Goal: Understand process/instructions: Learn how to perform a task or action

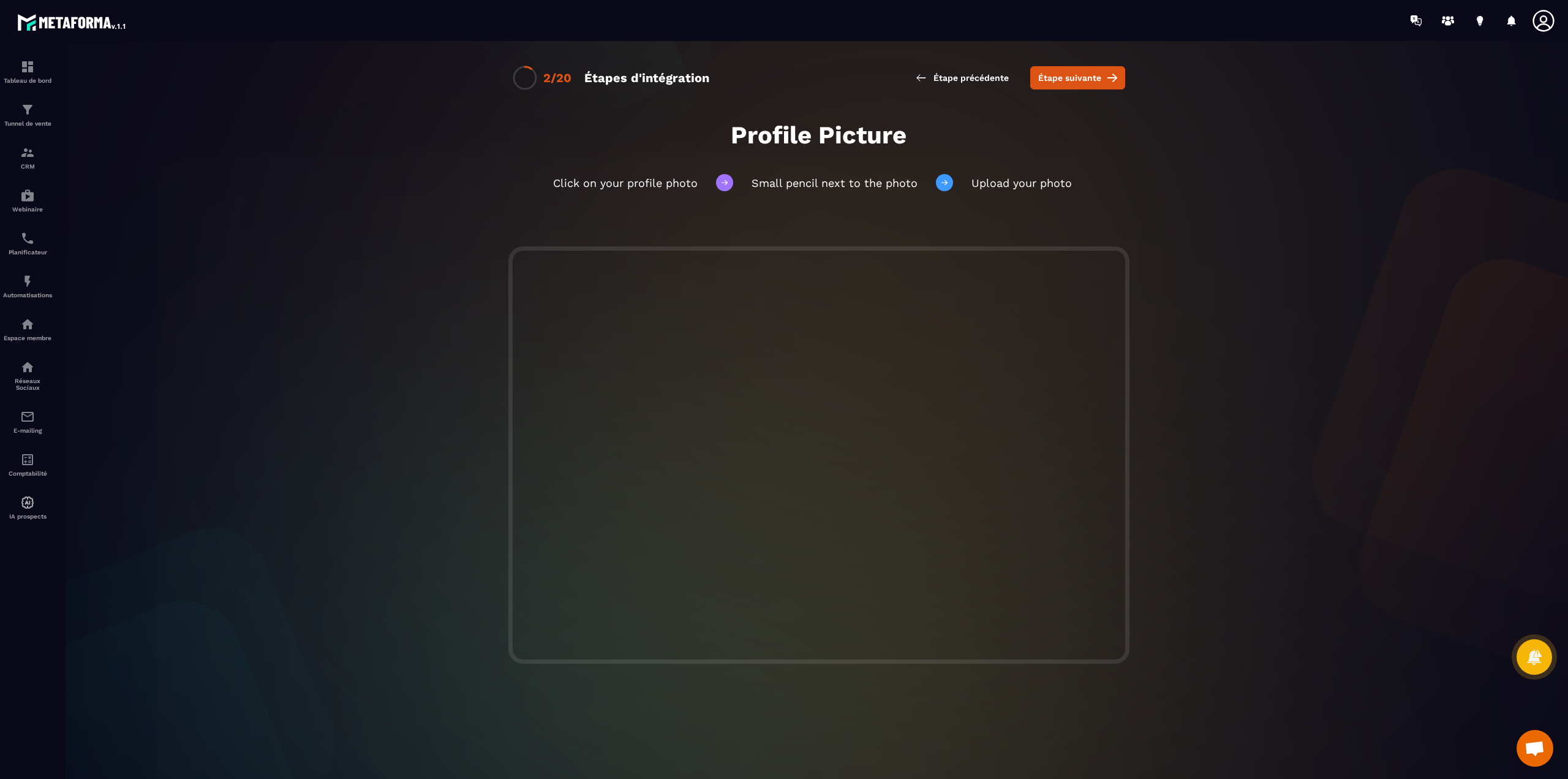
click at [1545, 23] on icon at bounding box center [1544, 21] width 24 height 24
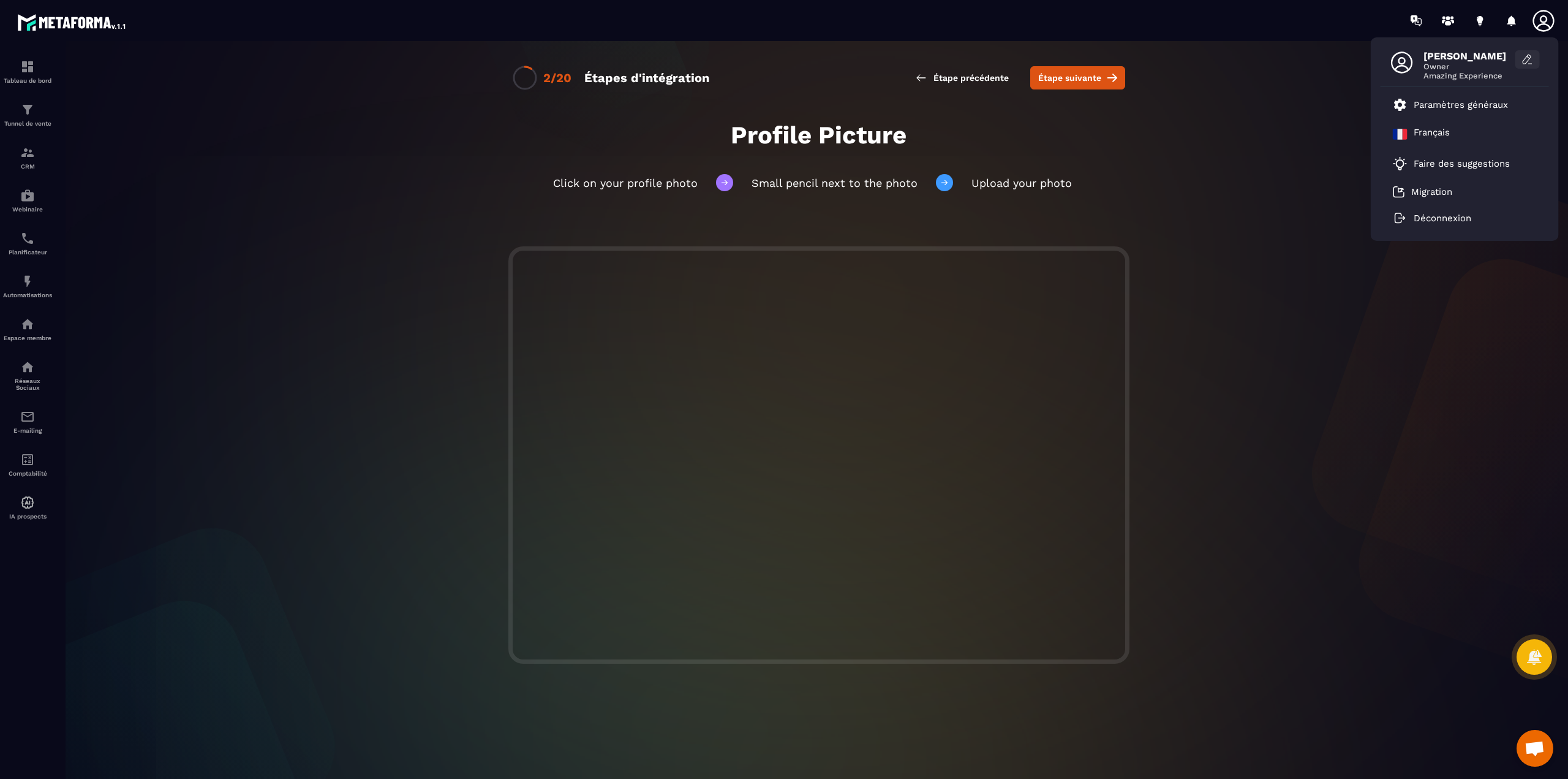
click at [1522, 55] on icon at bounding box center [1528, 59] width 12 height 12
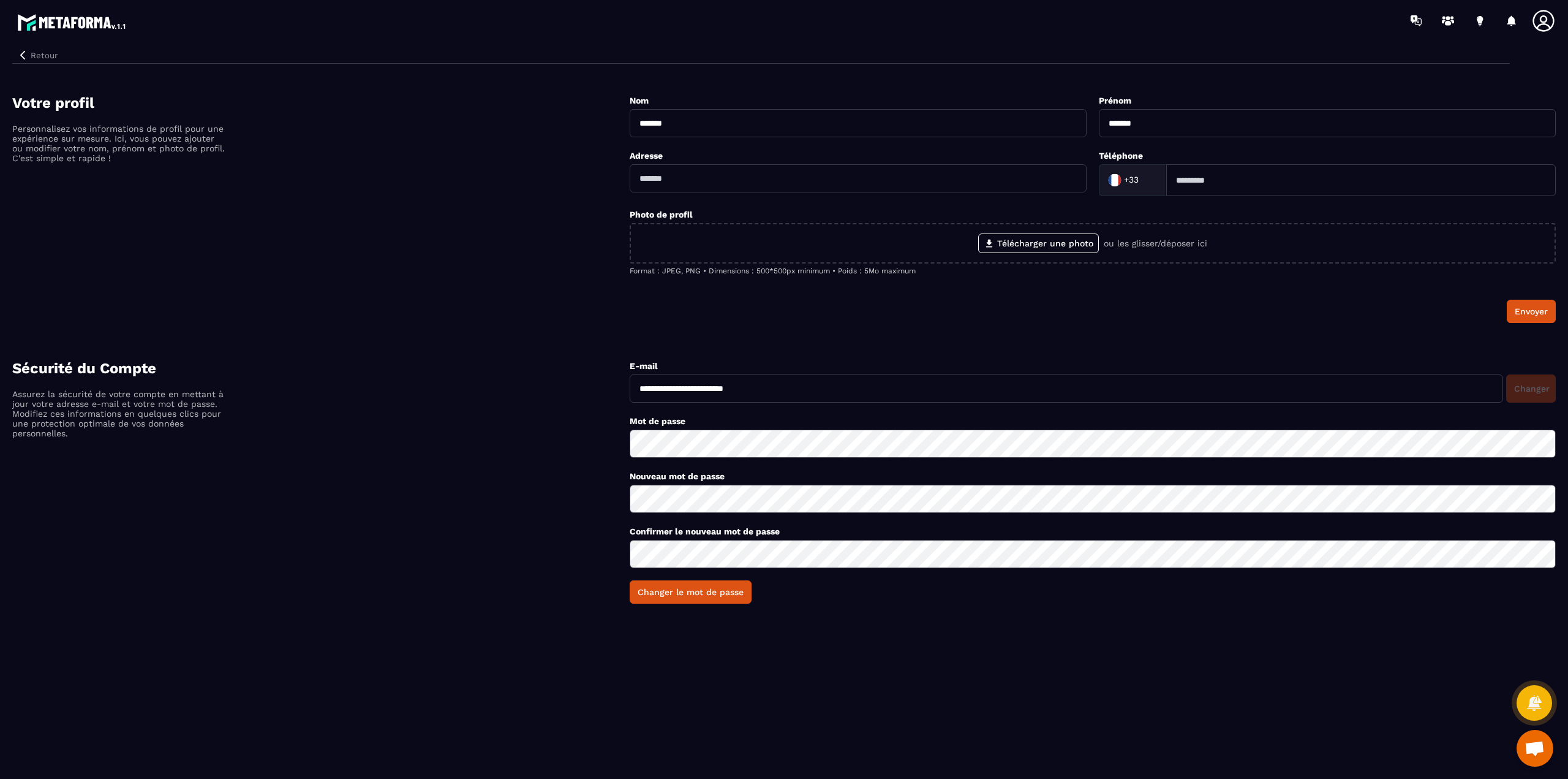
click at [1540, 25] on icon at bounding box center [1543, 20] width 22 height 22
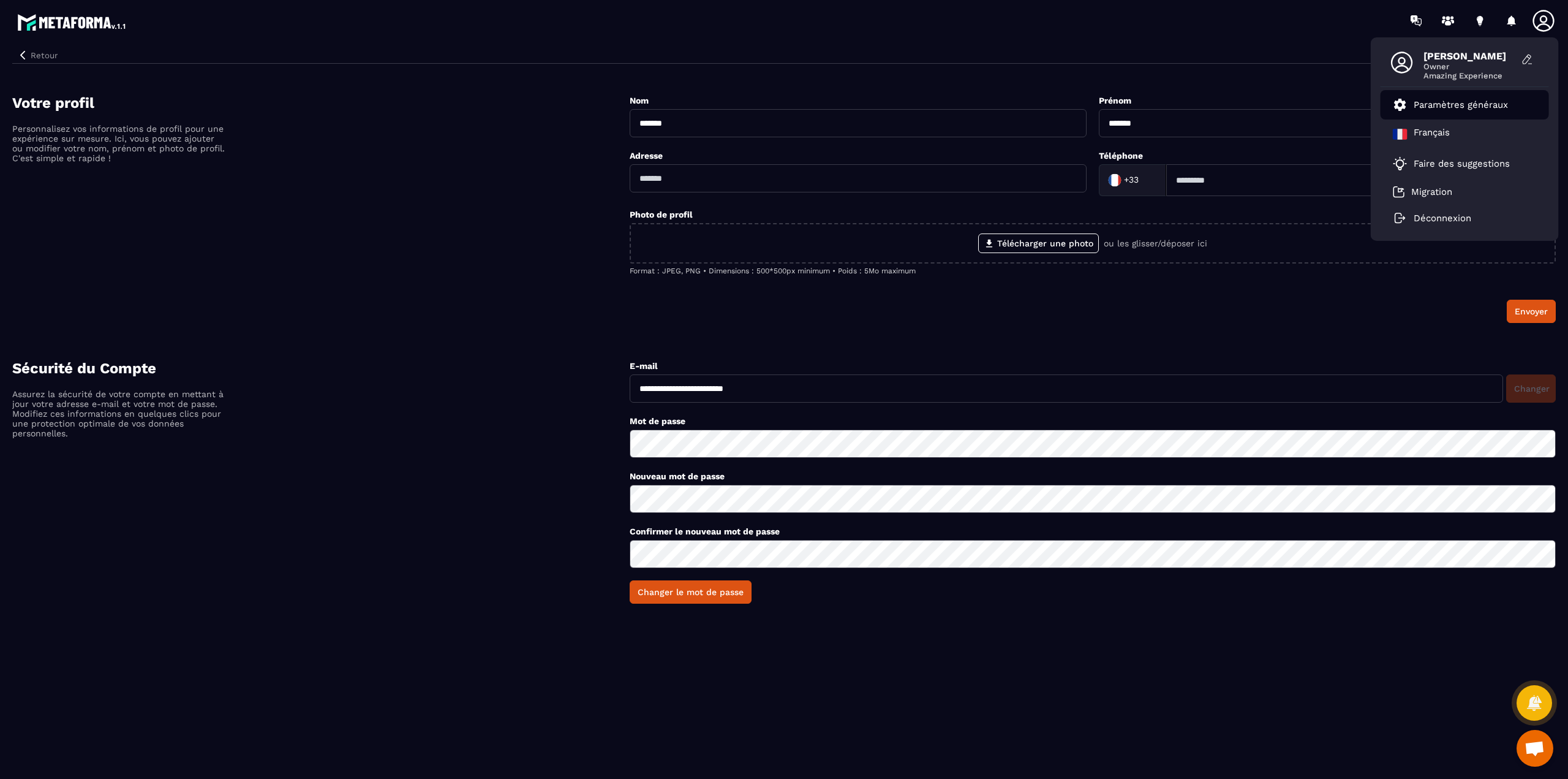
click at [1470, 108] on p "Paramètres généraux" at bounding box center [1461, 105] width 94 height 11
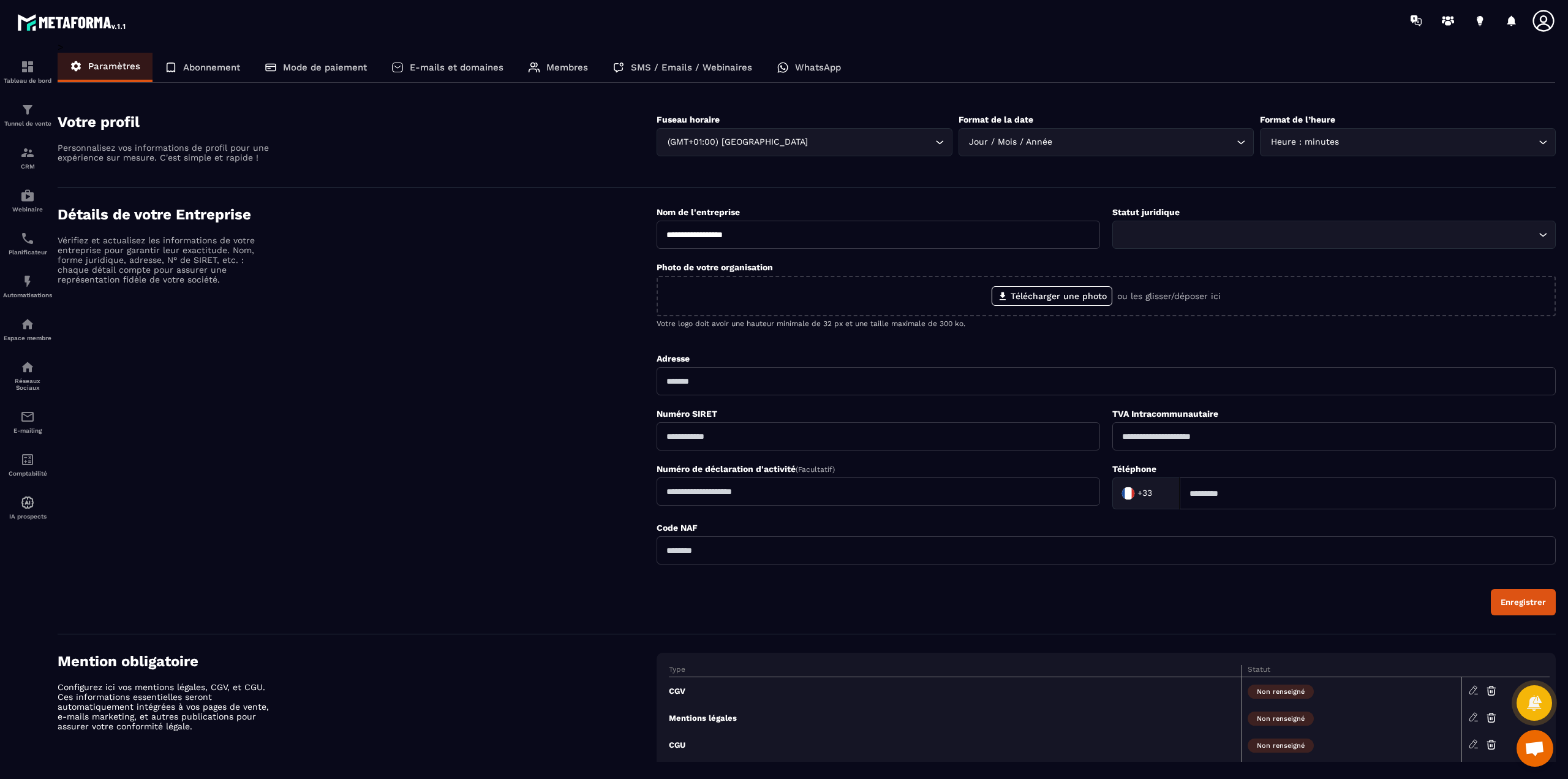
click at [1544, 16] on icon at bounding box center [1543, 20] width 22 height 22
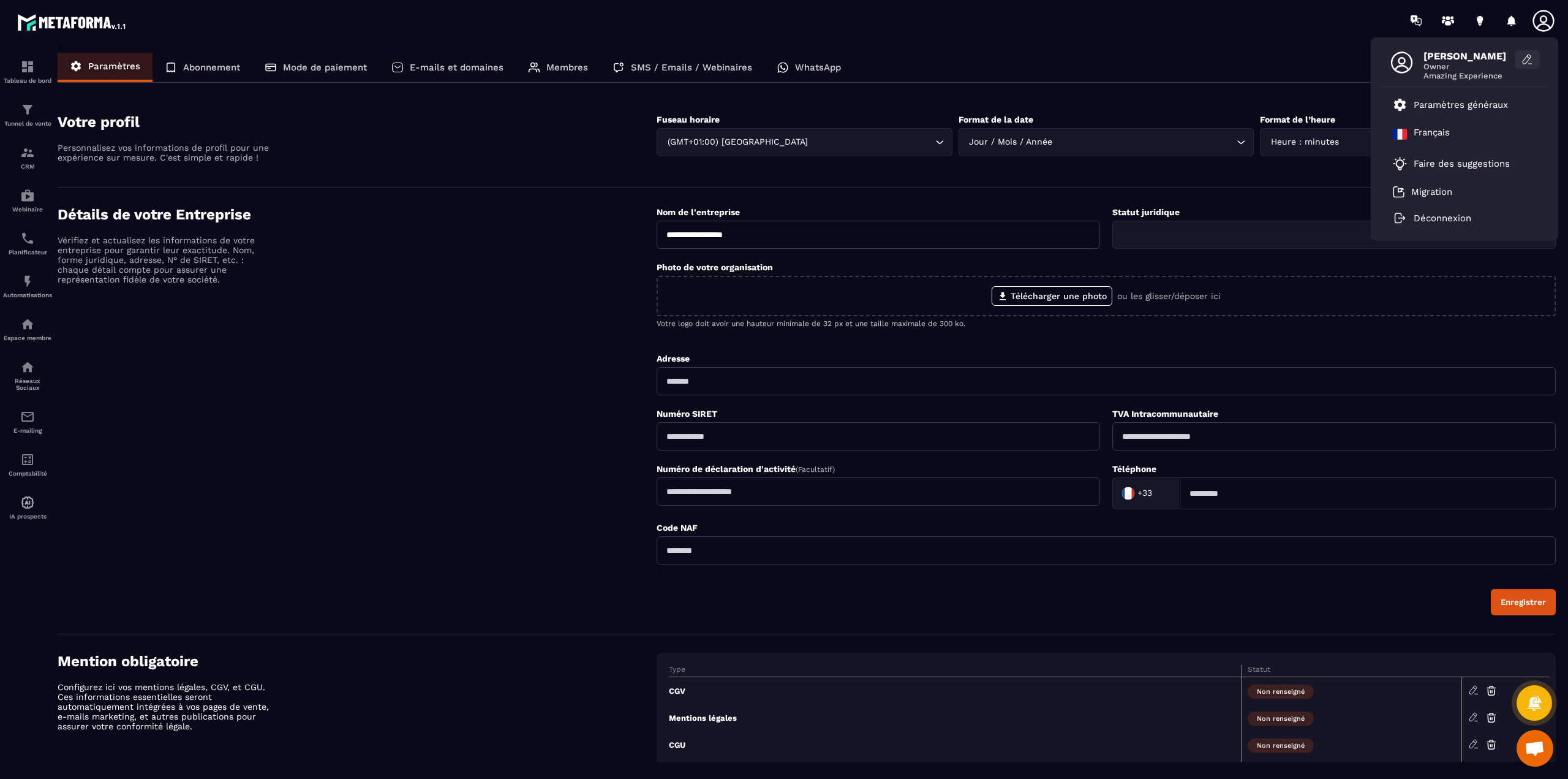
click at [1536, 56] on button at bounding box center [1528, 59] width 24 height 18
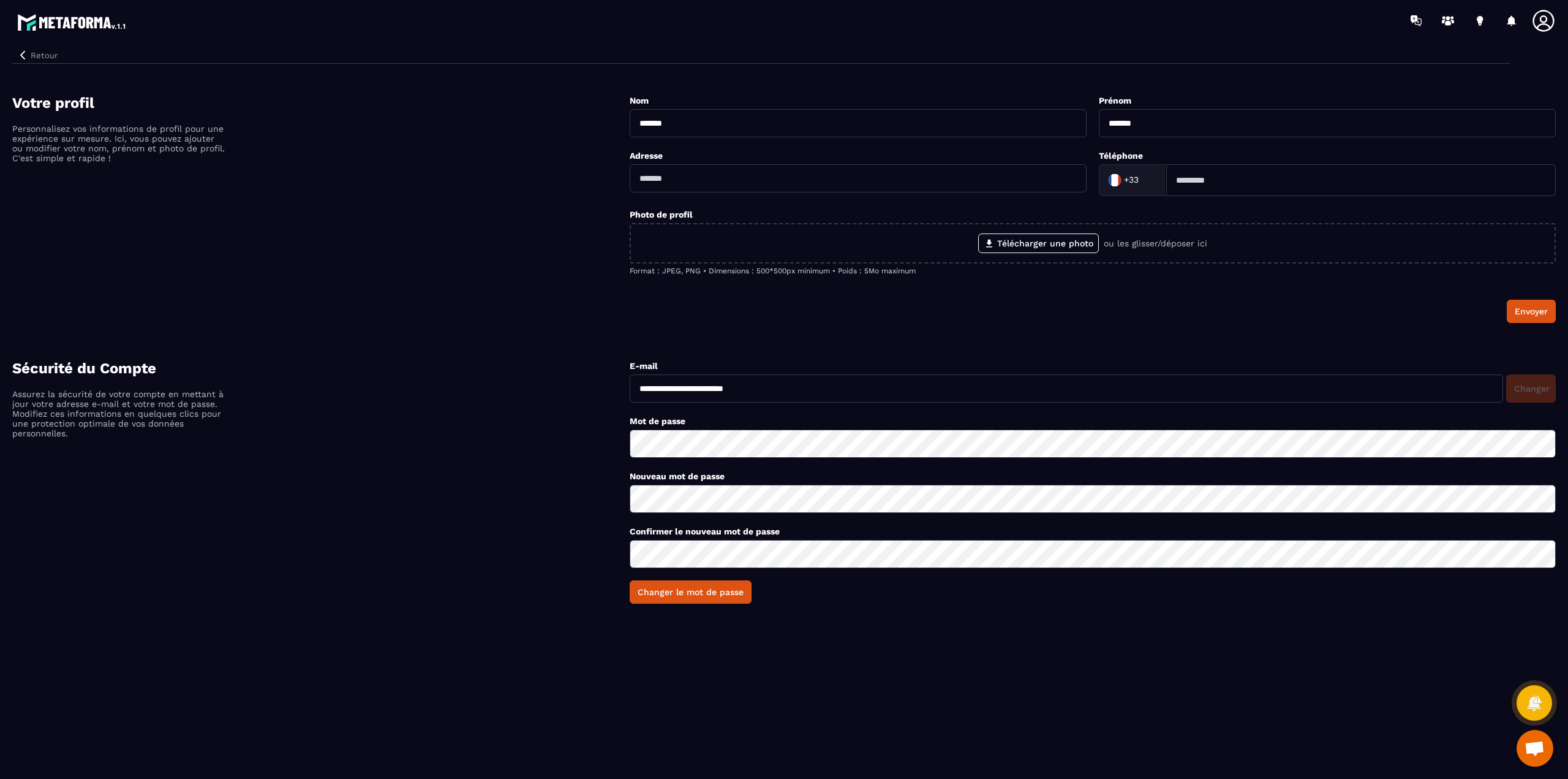
click at [1544, 16] on icon at bounding box center [1543, 20] width 22 height 22
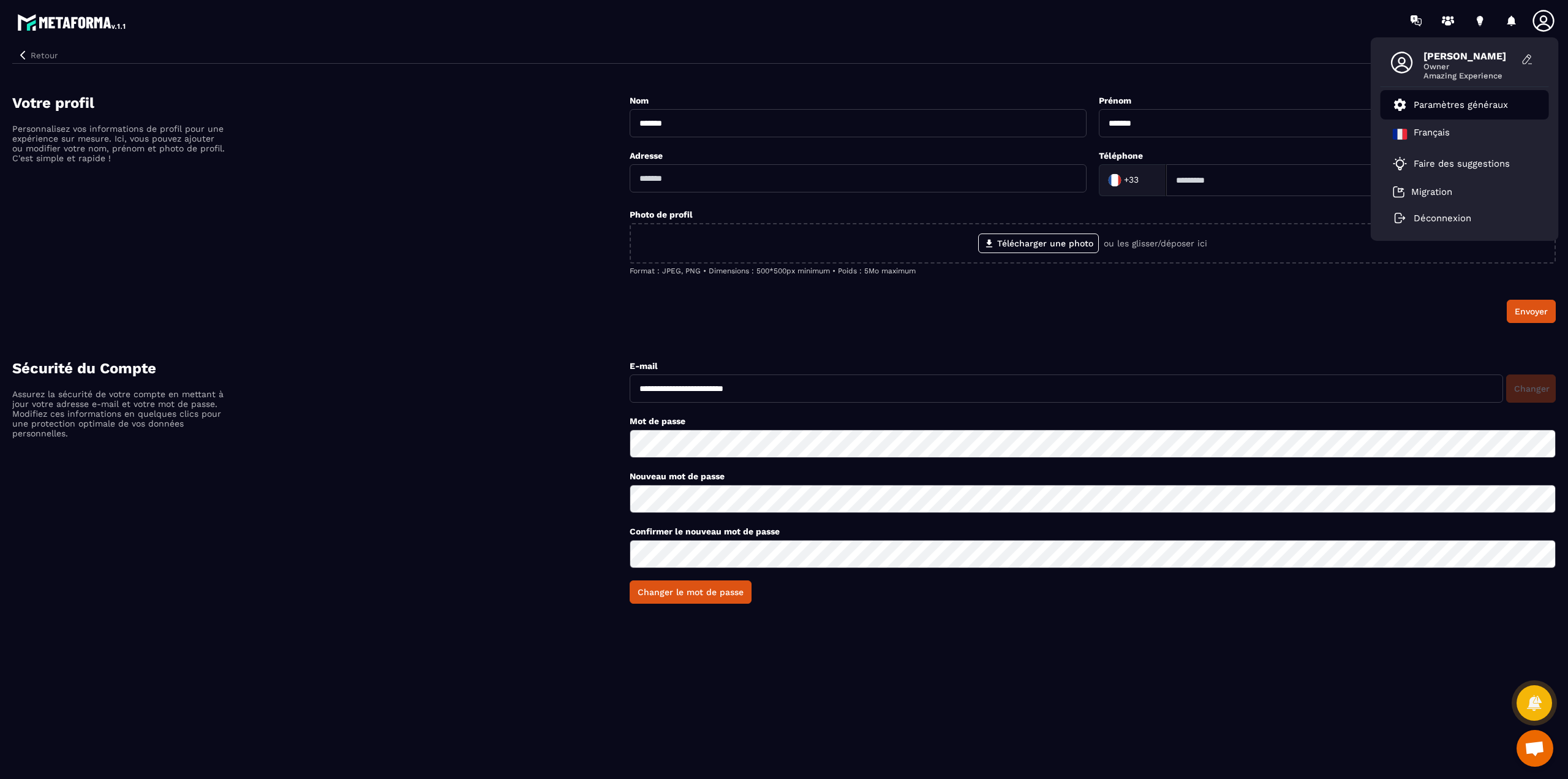
click at [1455, 105] on p "Paramètres généraux" at bounding box center [1461, 105] width 94 height 11
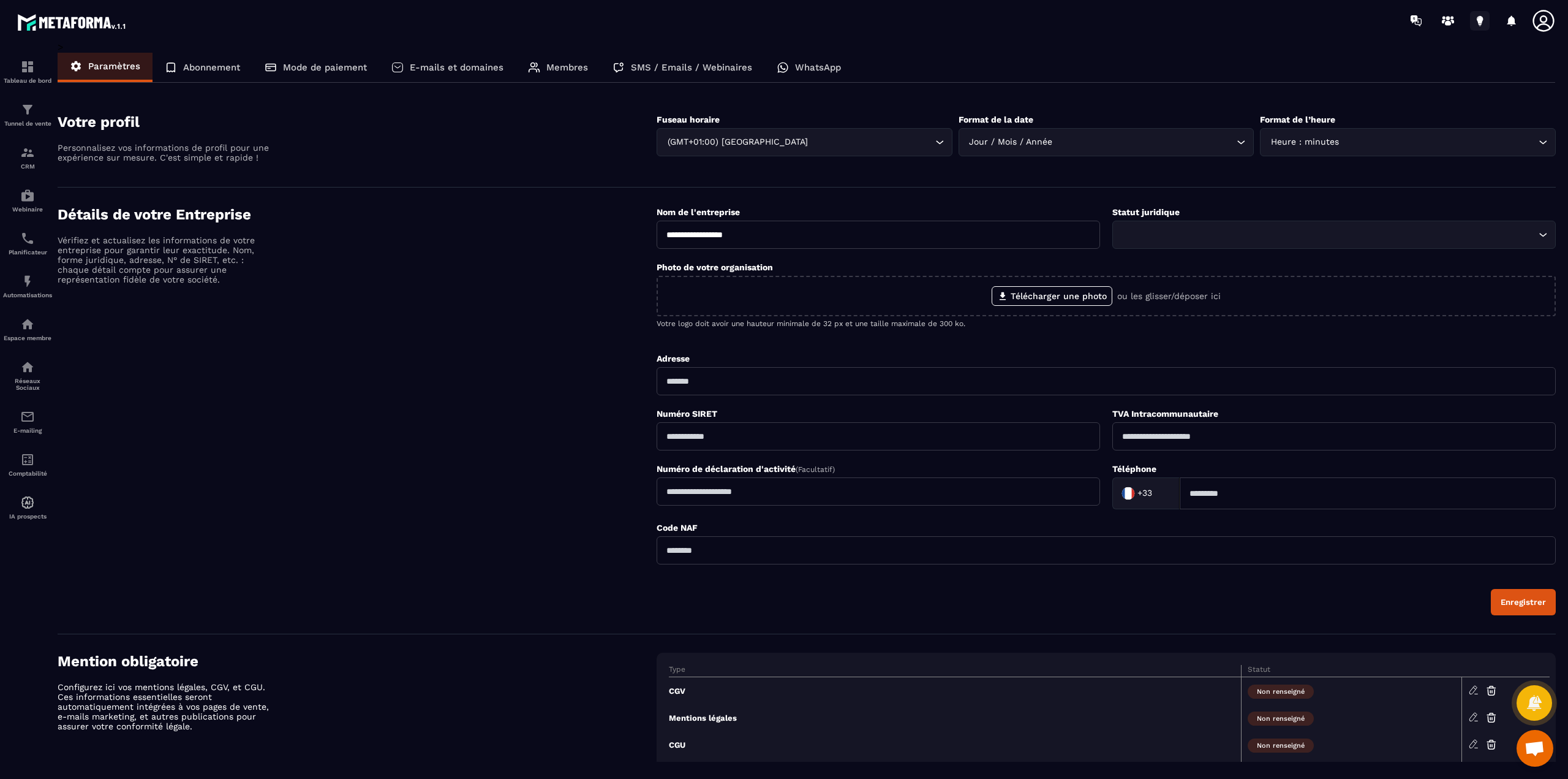
click at [1481, 19] on icon at bounding box center [1479, 19] width 6 height 8
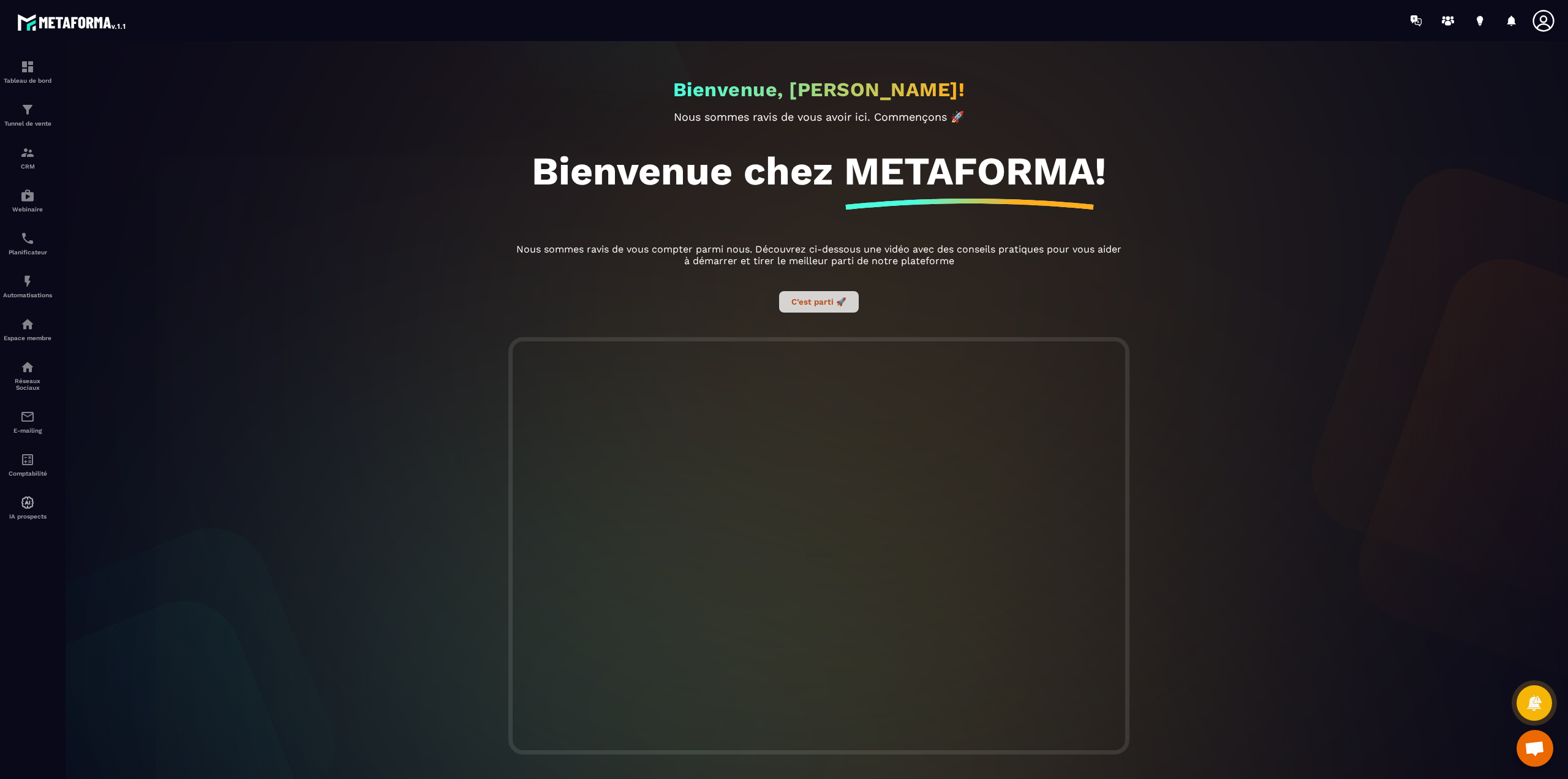
click at [820, 305] on button "C’est parti 🚀" at bounding box center [818, 302] width 79 height 22
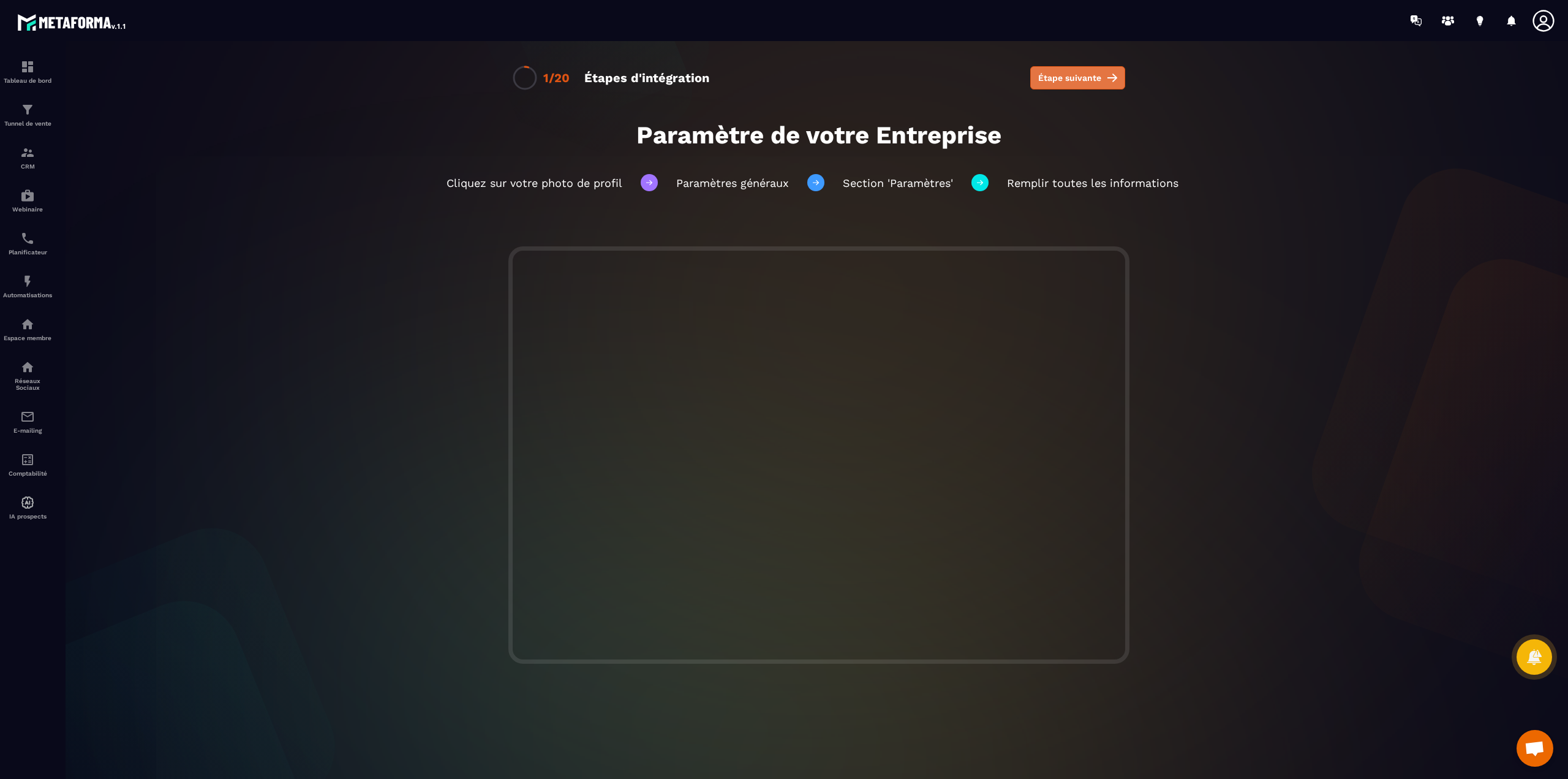
click at [1071, 84] on button "Étape suivante" at bounding box center [1077, 78] width 95 height 24
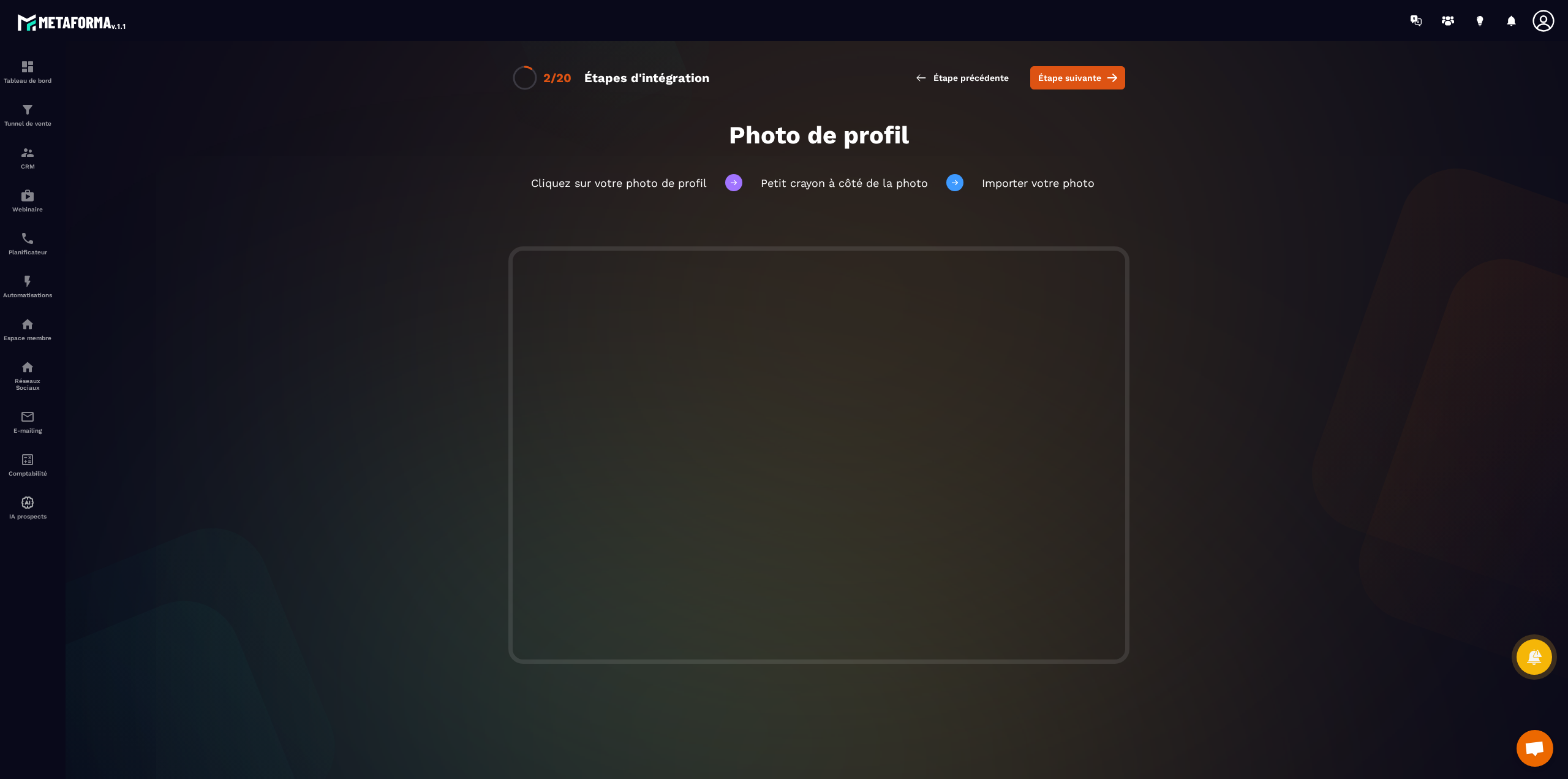
click at [1071, 84] on button "Étape suivante" at bounding box center [1077, 78] width 95 height 24
click at [1536, 18] on icon at bounding box center [1544, 21] width 24 height 24
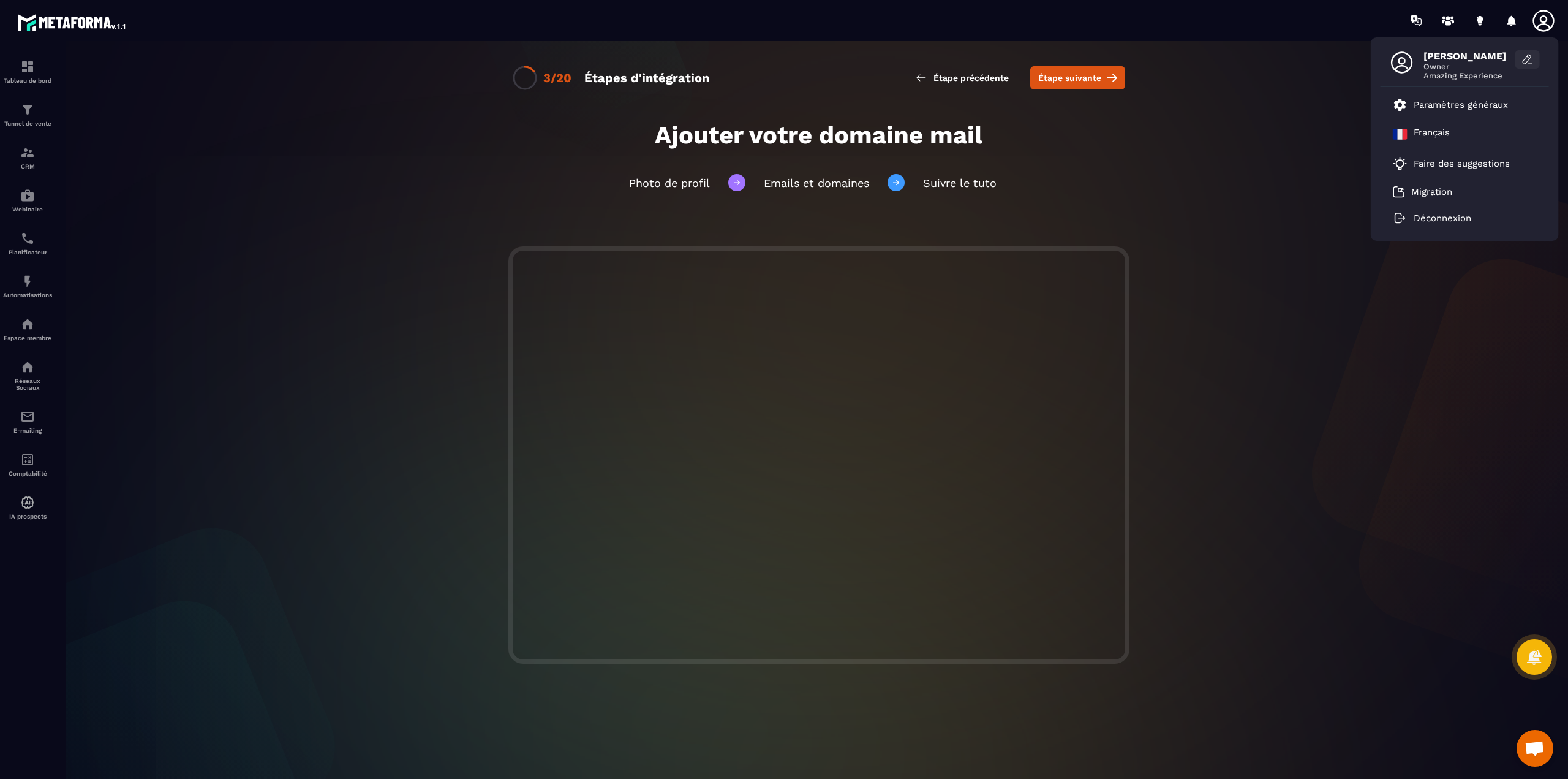
click at [1537, 54] on button at bounding box center [1528, 59] width 24 height 18
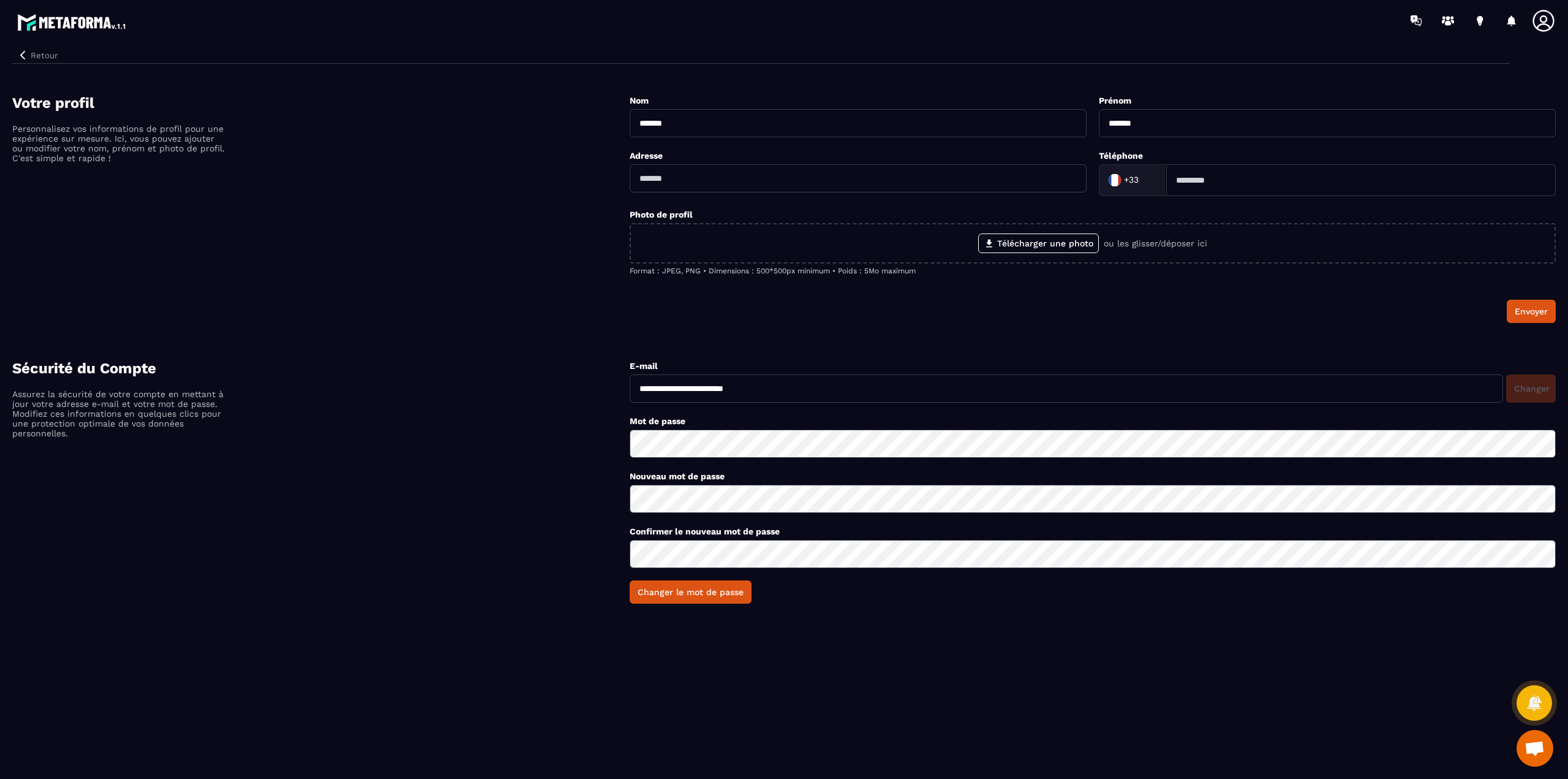
click at [1548, 24] on icon at bounding box center [1543, 20] width 22 height 22
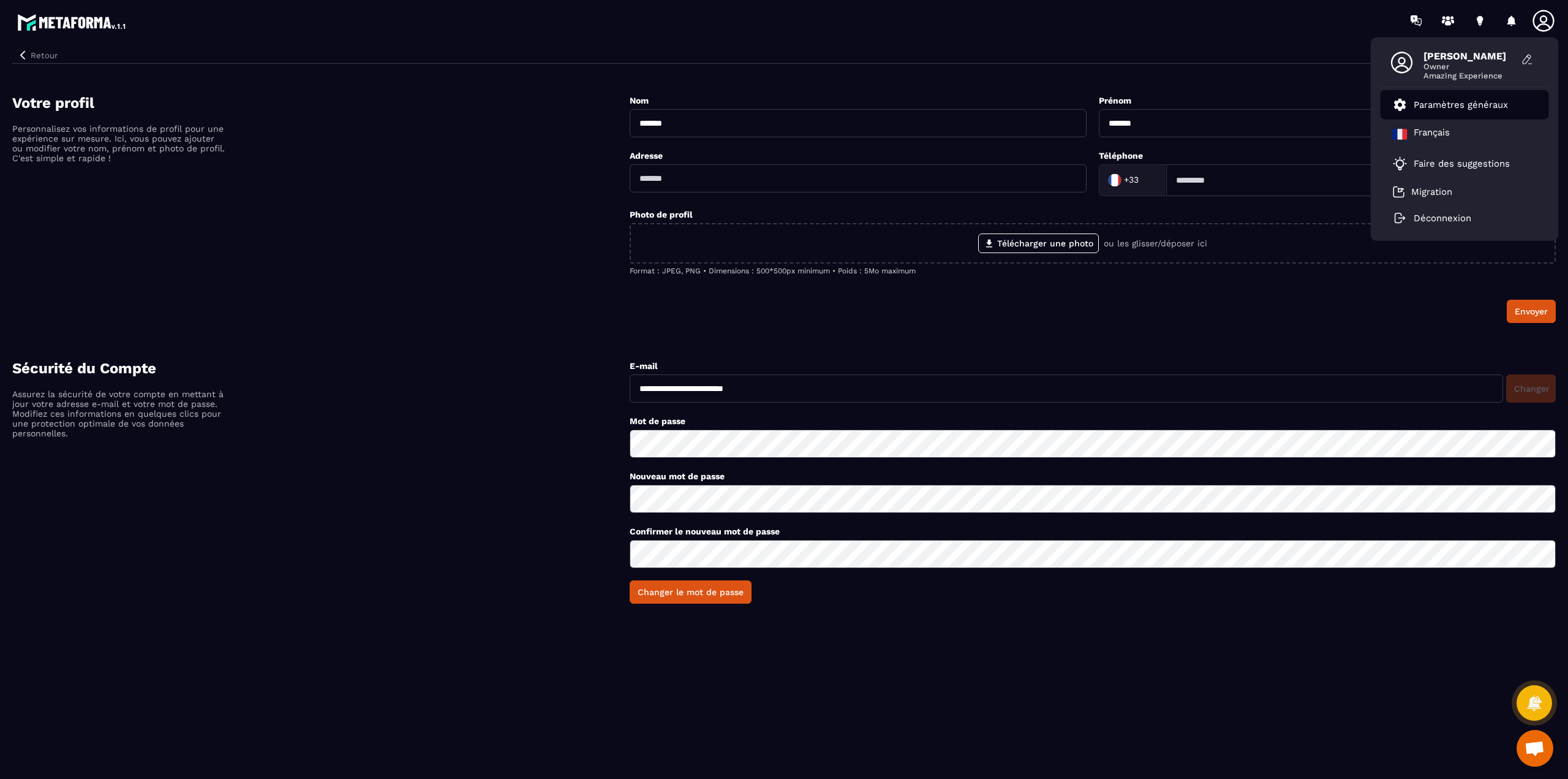
click at [1465, 106] on p "Paramètres généraux" at bounding box center [1461, 105] width 94 height 11
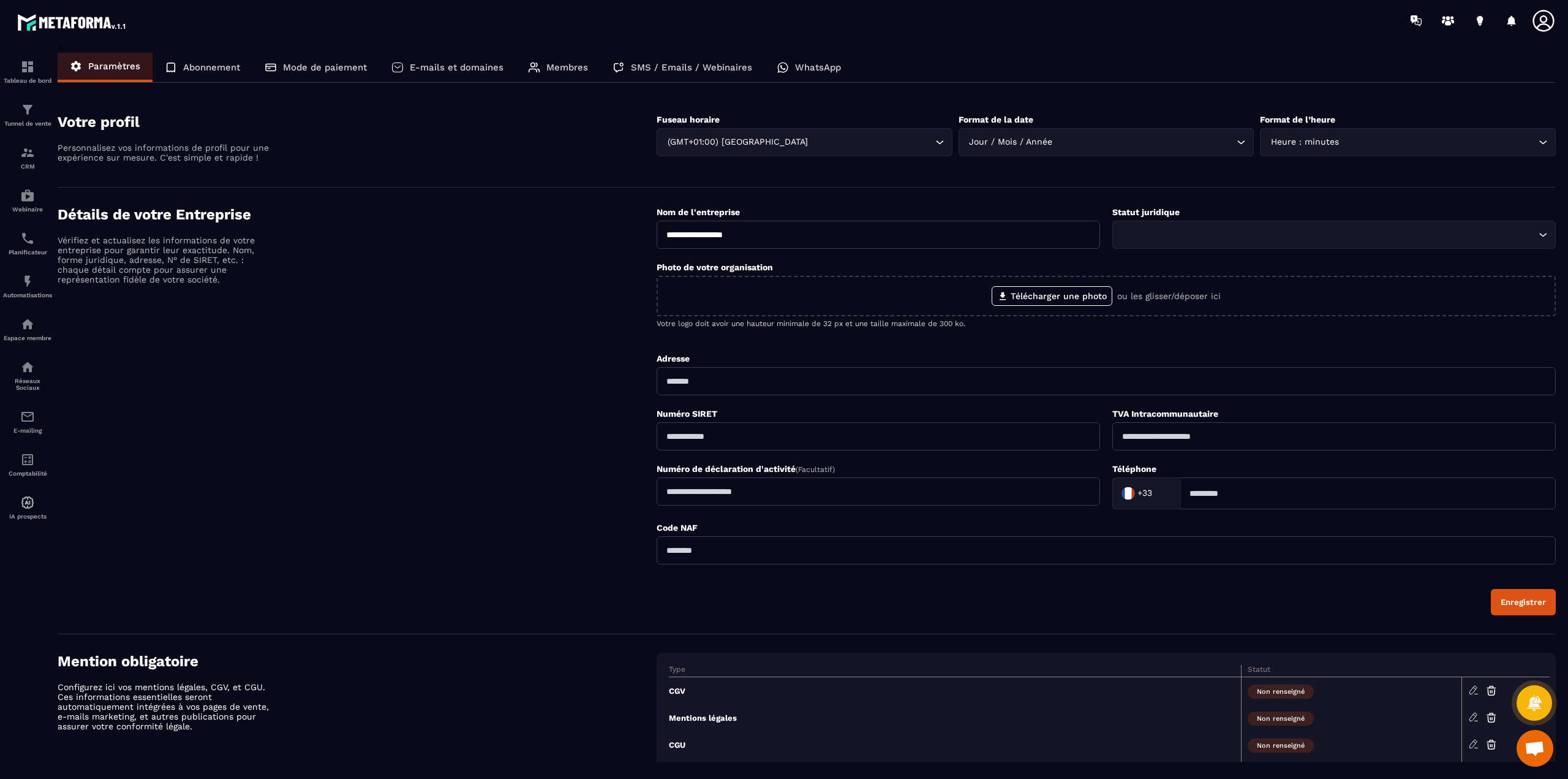
click at [479, 66] on p "E-mails et domaines" at bounding box center [456, 67] width 93 height 11
click at [1552, 19] on icon at bounding box center [1544, 21] width 24 height 24
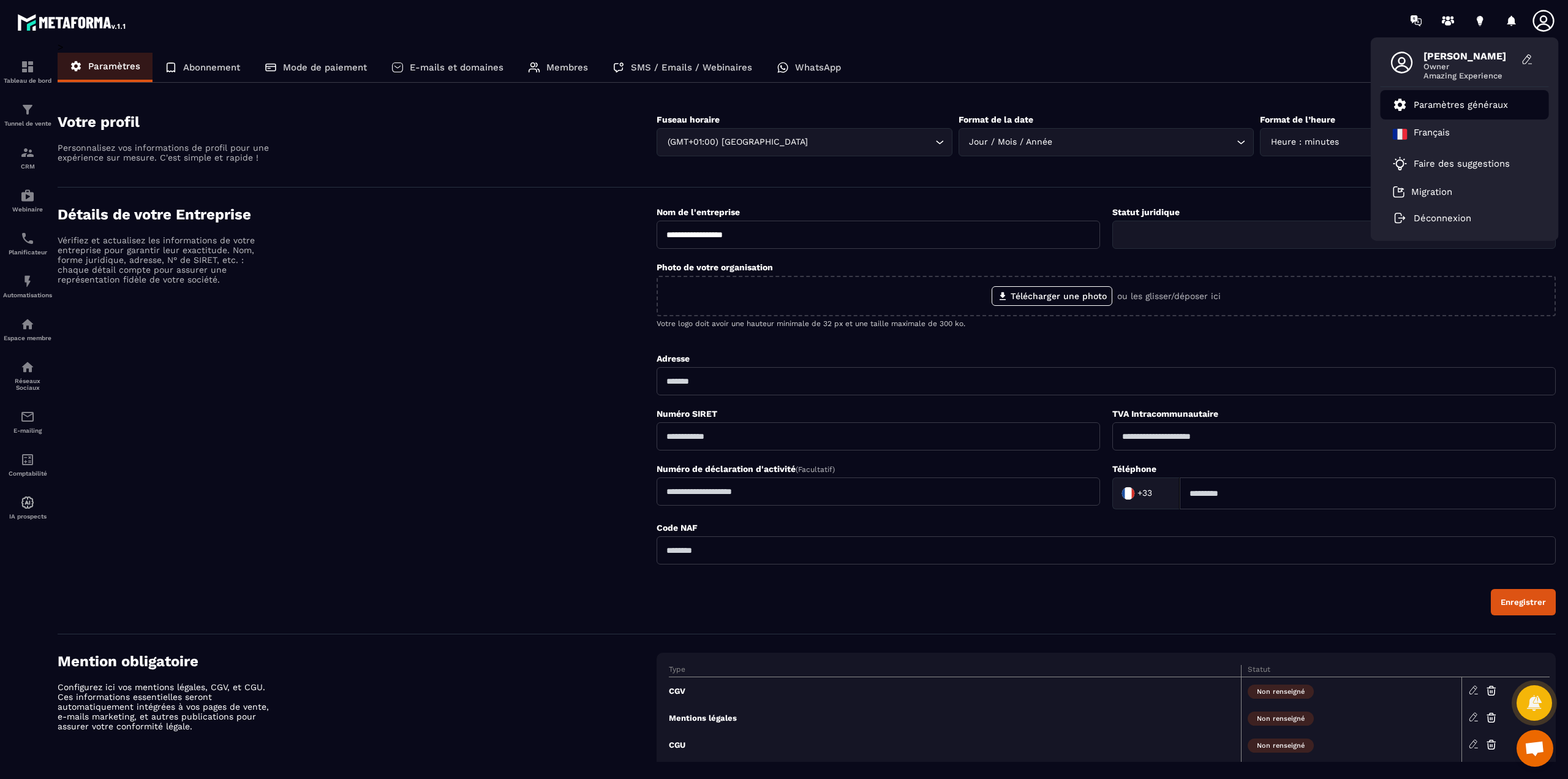
click at [1434, 109] on p "Paramètres généraux" at bounding box center [1461, 105] width 94 height 11
click at [1476, 18] on icon at bounding box center [1480, 21] width 19 height 19
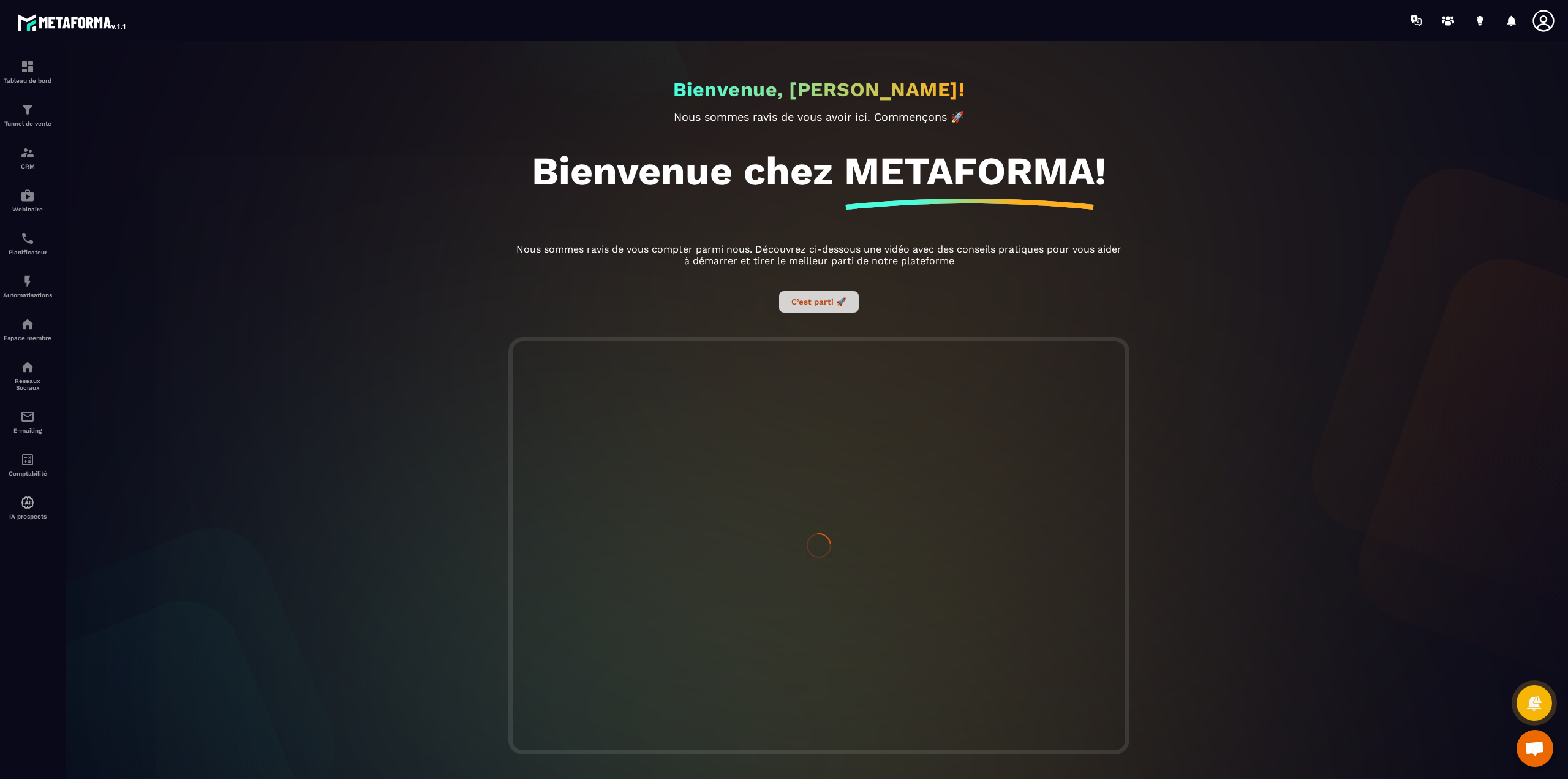
click at [808, 300] on button "C’est parti 🚀" at bounding box center [818, 302] width 79 height 22
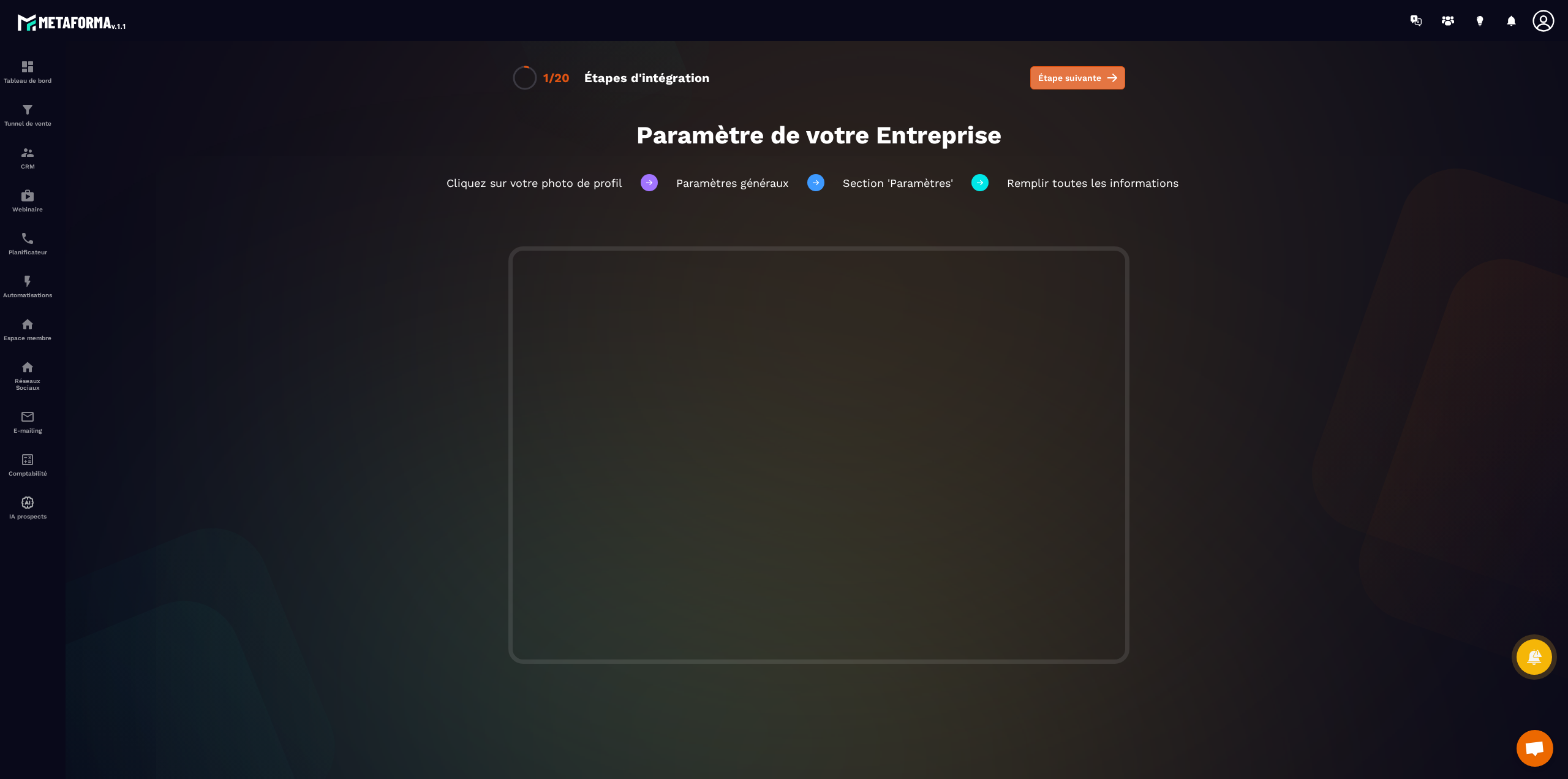
click at [1066, 77] on span "Étape suivante" at bounding box center [1070, 78] width 63 height 12
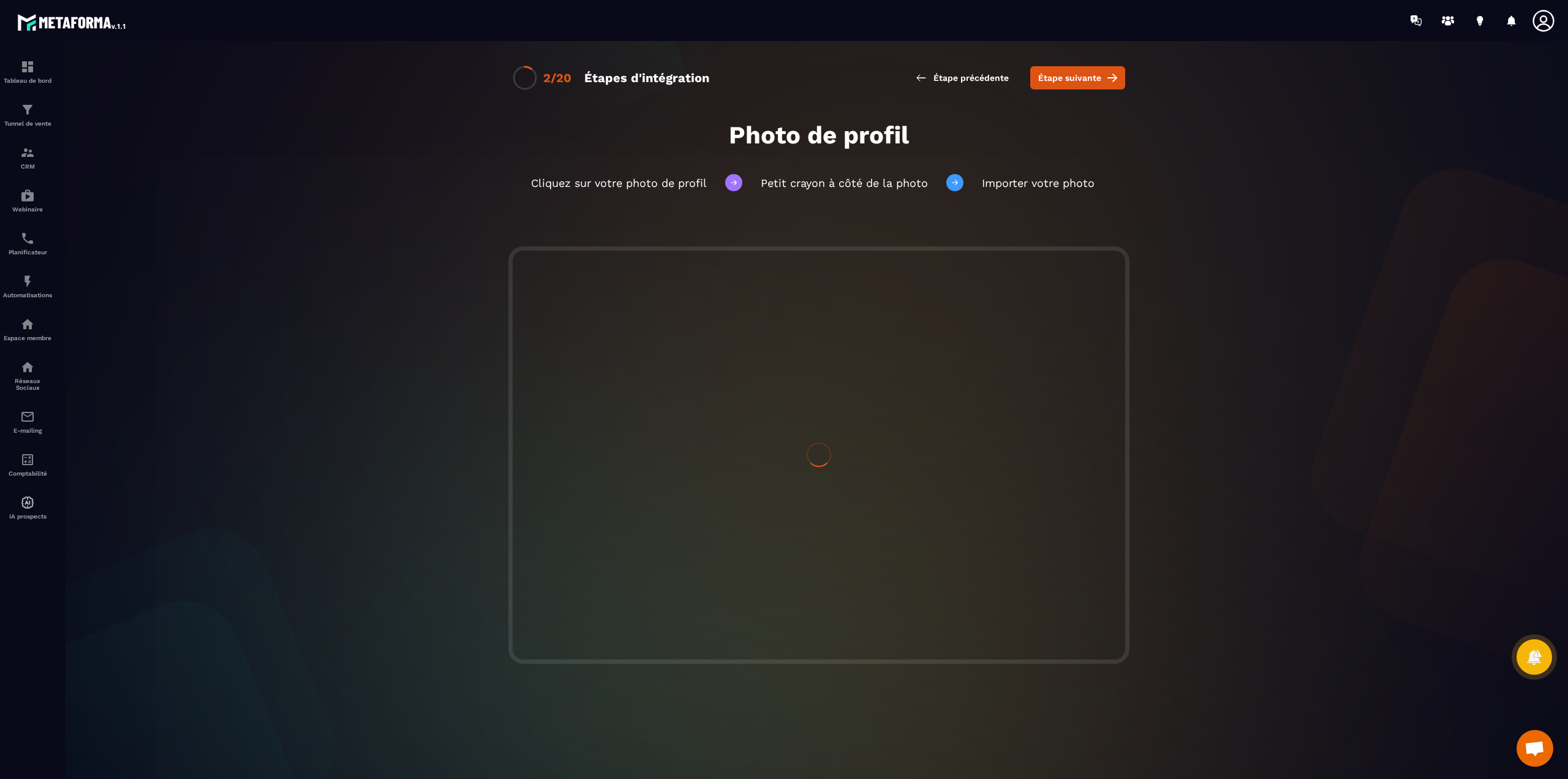
click at [1066, 77] on span "Étape suivante" at bounding box center [1070, 78] width 63 height 12
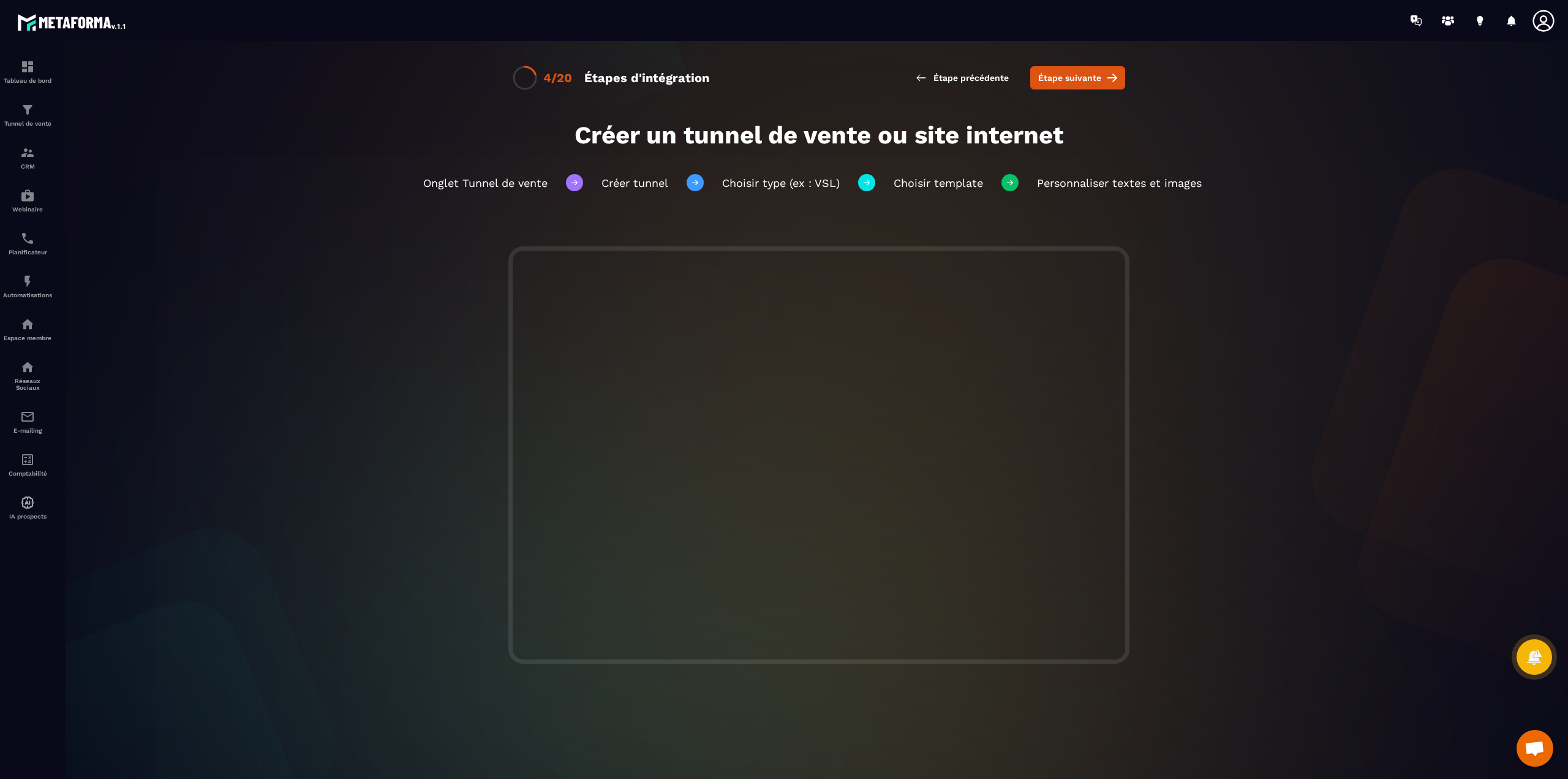
click at [1189, 246] on div "4/20 Étapes d'intégration Étape précédente Étape suivante Créer un tunnel de ve…" at bounding box center [819, 410] width 1523 height 738
click at [1055, 85] on button "Étape suivante" at bounding box center [1077, 78] width 95 height 24
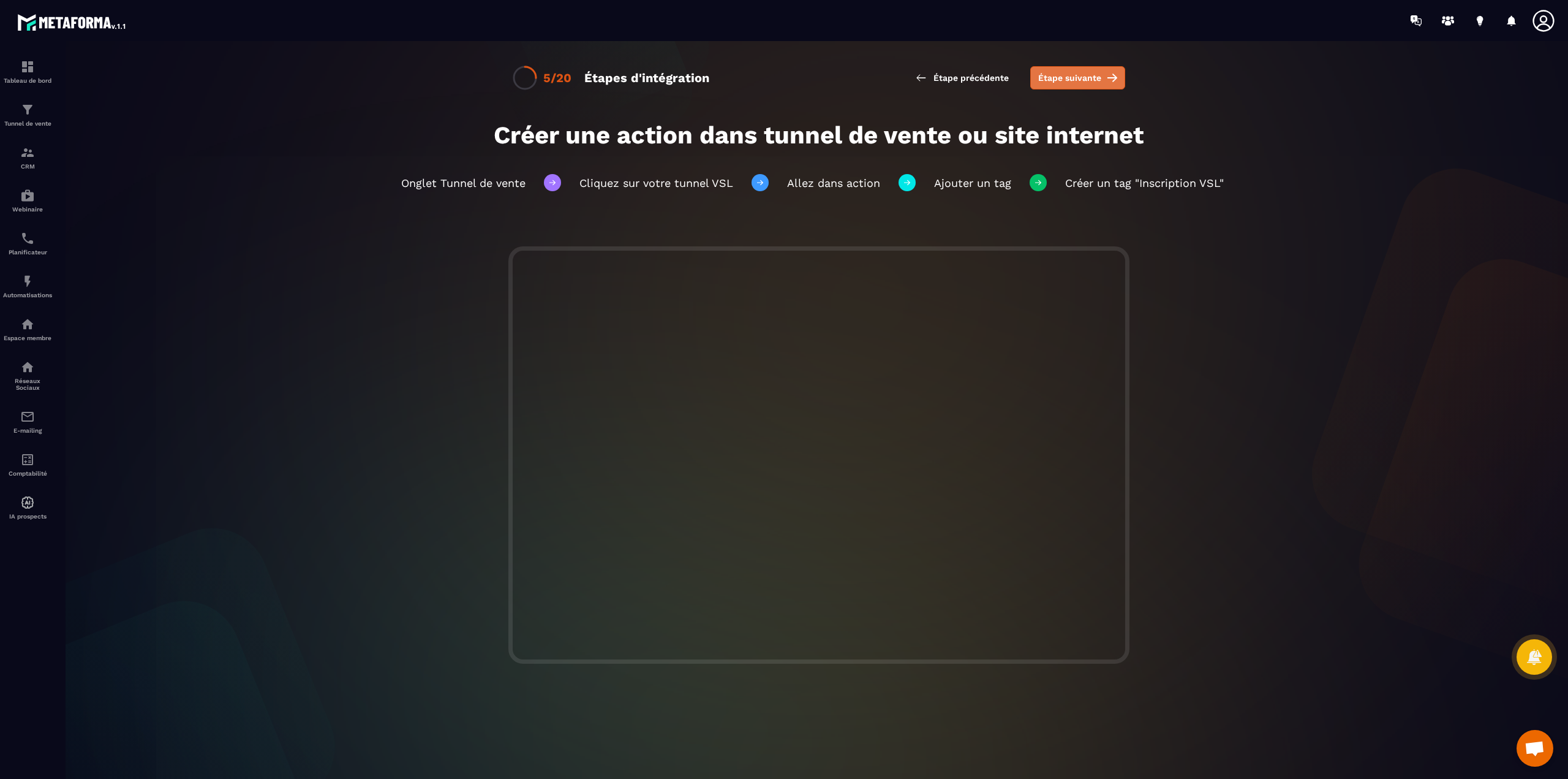
click at [1099, 74] on span "Étape suivante" at bounding box center [1070, 78] width 63 height 12
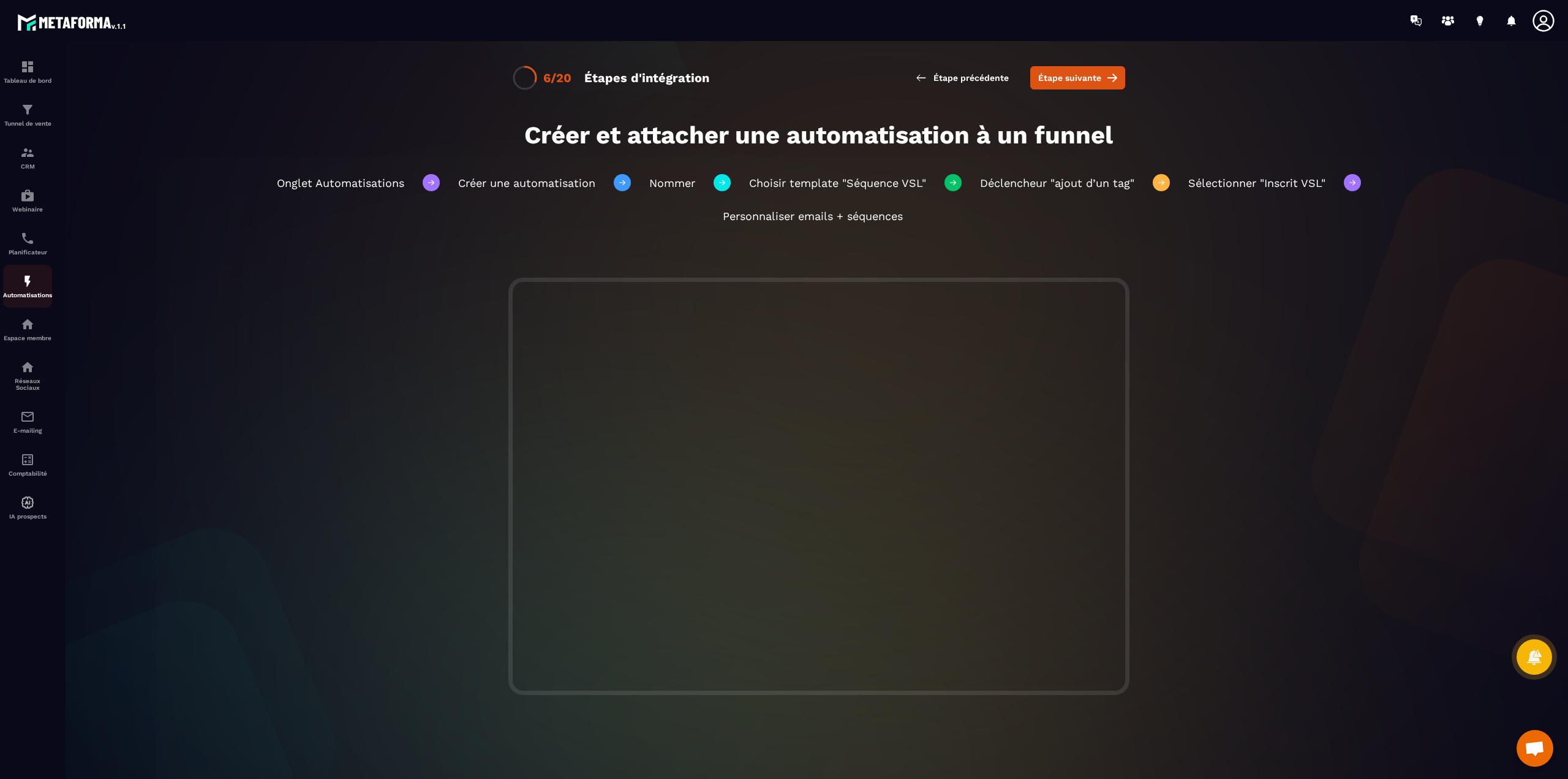
click at [27, 287] on img at bounding box center [27, 281] width 15 height 15
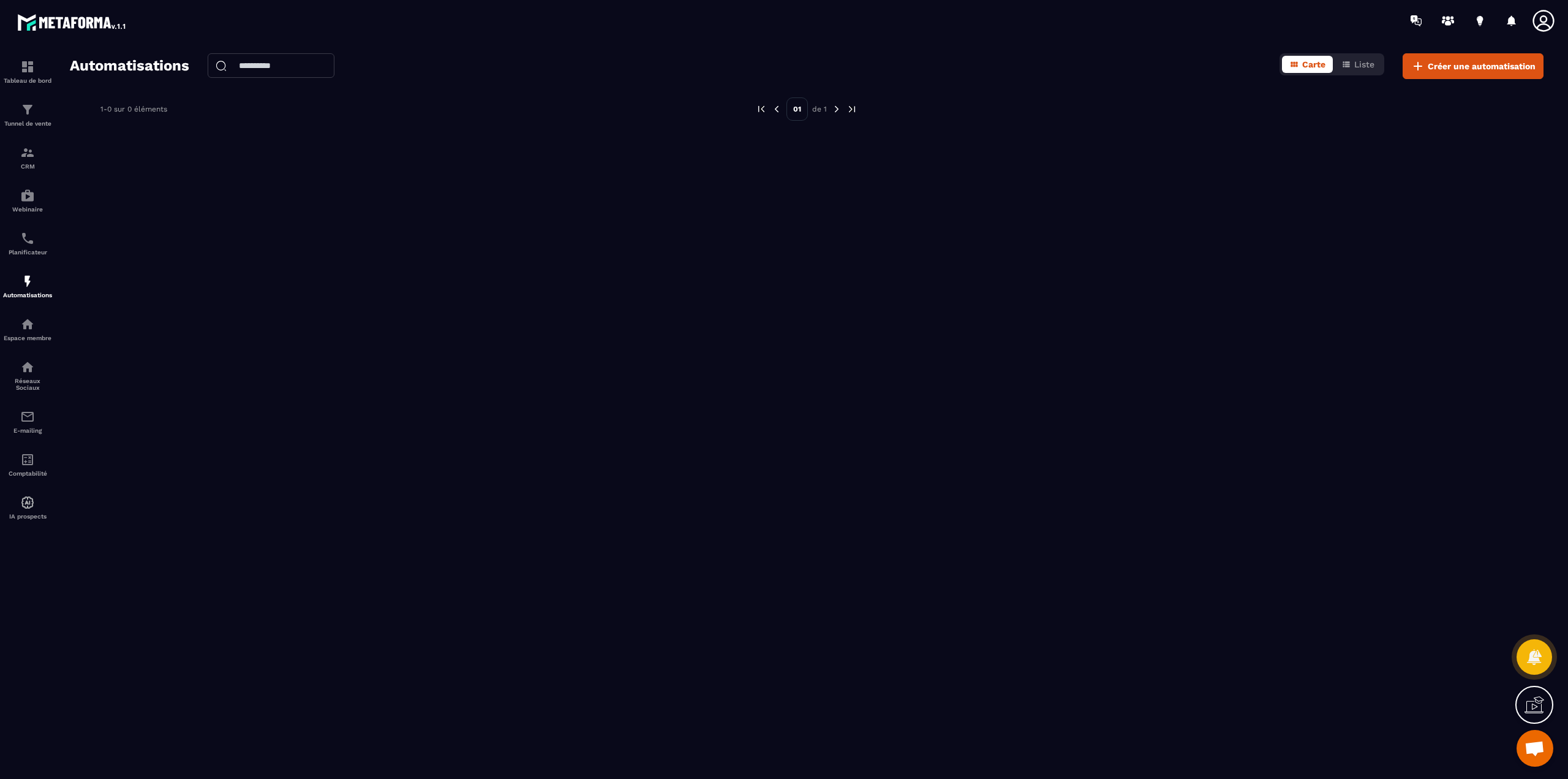
click at [1531, 711] on icon at bounding box center [1534, 704] width 19 height 19
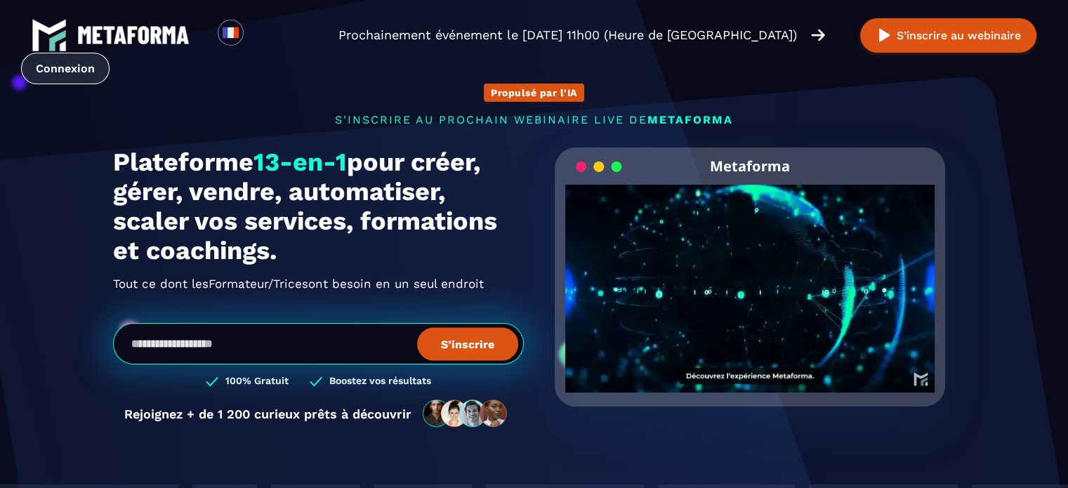
click at [110, 53] on link "Connexion" at bounding box center [65, 69] width 88 height 32
